Goal: Information Seeking & Learning: Check status

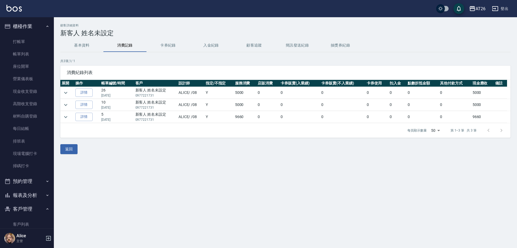
scroll to position [50, 0]
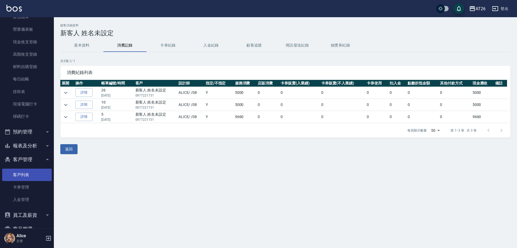
click at [34, 175] on link "客戶列表" at bounding box center [27, 175] width 50 height 12
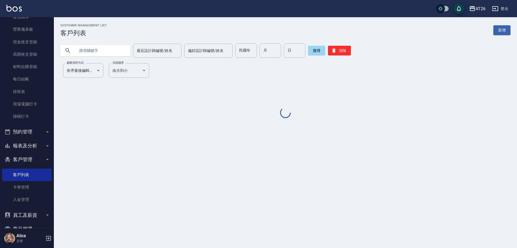
click at [92, 55] on input "text" at bounding box center [100, 50] width 51 height 15
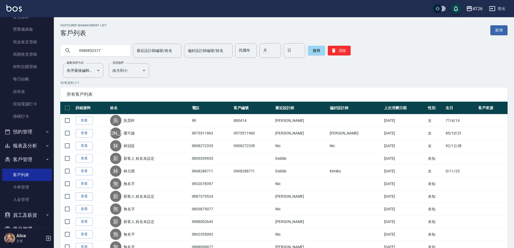
type input "0980852377"
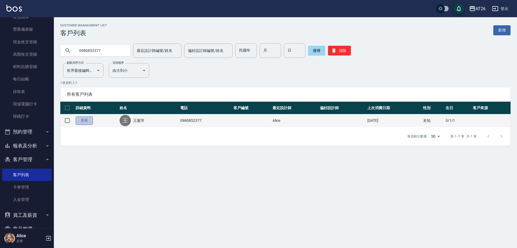
click at [82, 122] on link "查看" at bounding box center [84, 121] width 17 height 8
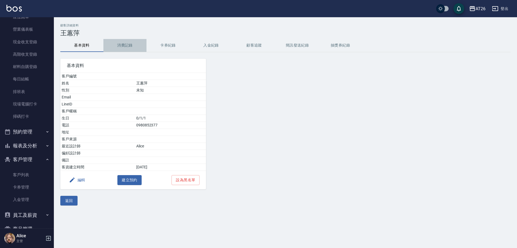
click at [128, 41] on button "消費記錄" at bounding box center [124, 45] width 43 height 13
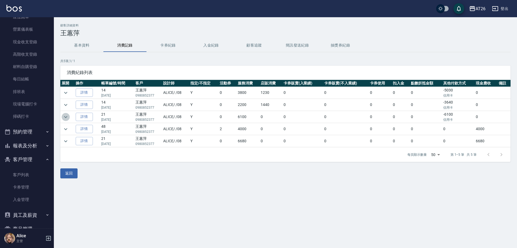
click at [66, 119] on icon "expand row" at bounding box center [65, 117] width 6 height 6
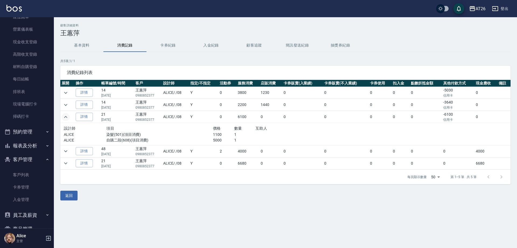
click at [67, 110] on td at bounding box center [67, 105] width 14 height 12
click at [68, 115] on icon "expand row" at bounding box center [65, 117] width 6 height 6
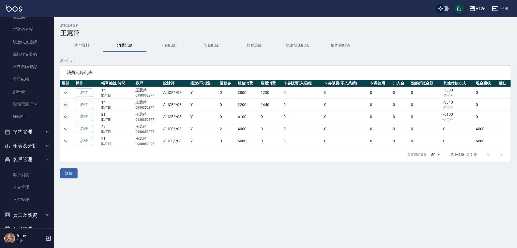
click at [68, 103] on icon "expand row" at bounding box center [65, 105] width 6 height 6
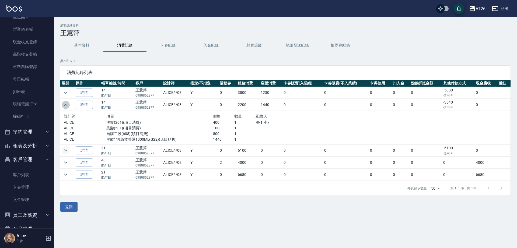
click at [68, 103] on icon "expand row" at bounding box center [65, 105] width 6 height 6
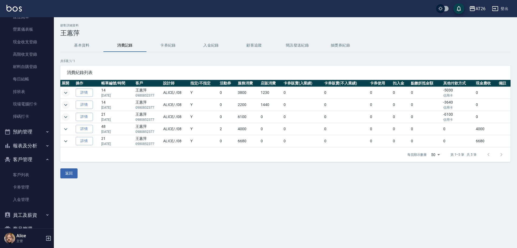
click at [67, 92] on icon "expand row" at bounding box center [65, 93] width 6 height 6
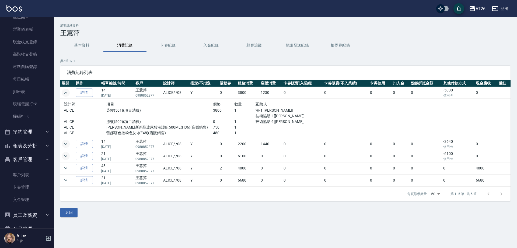
click at [67, 92] on icon "expand row" at bounding box center [65, 93] width 6 height 6
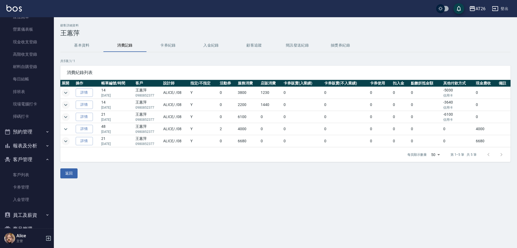
click at [65, 143] on icon "expand row" at bounding box center [65, 141] width 6 height 6
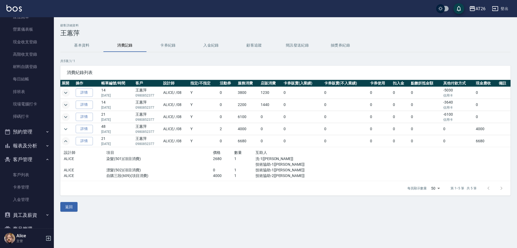
click at [65, 143] on icon "expand row" at bounding box center [65, 141] width 6 height 6
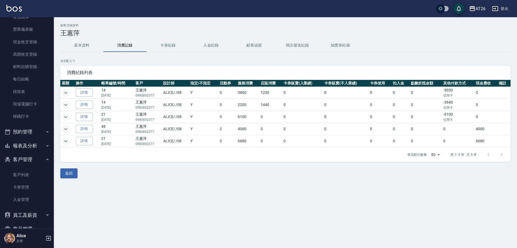
click at [66, 131] on icon "expand row" at bounding box center [65, 129] width 6 height 6
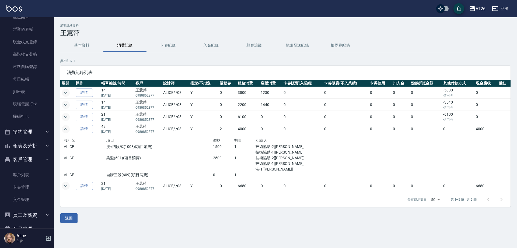
click at [68, 116] on icon "expand row" at bounding box center [65, 117] width 6 height 6
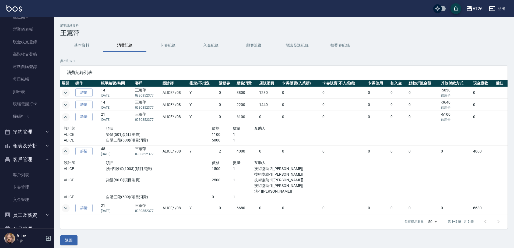
click at [68, 116] on icon "expand row" at bounding box center [65, 117] width 6 height 6
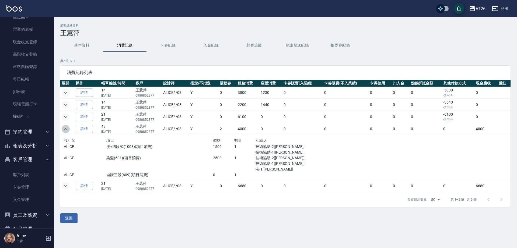
click at [67, 130] on icon "expand row" at bounding box center [65, 129] width 3 height 2
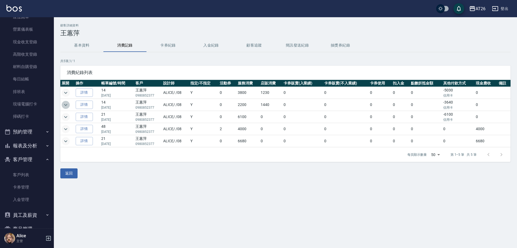
click at [65, 109] on button "expand row" at bounding box center [66, 105] width 8 height 8
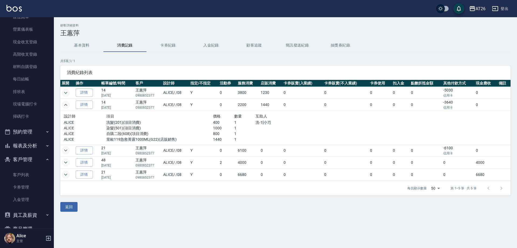
click at [66, 109] on button "expand row" at bounding box center [66, 105] width 8 height 8
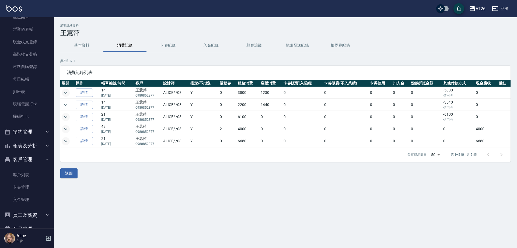
click at [67, 117] on icon "expand row" at bounding box center [65, 117] width 3 height 2
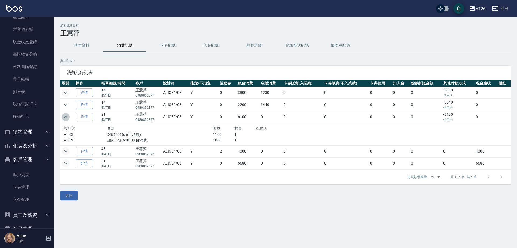
click at [67, 115] on icon "expand row" at bounding box center [65, 117] width 6 height 6
